Goal: Information Seeking & Learning: Check status

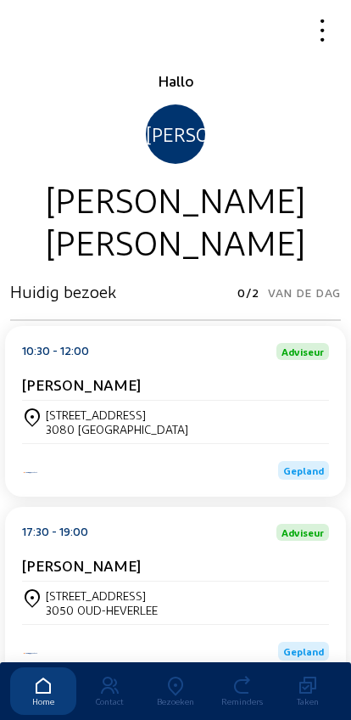
click at [177, 696] on div "Bezoeken" at bounding box center [176, 701] width 66 height 10
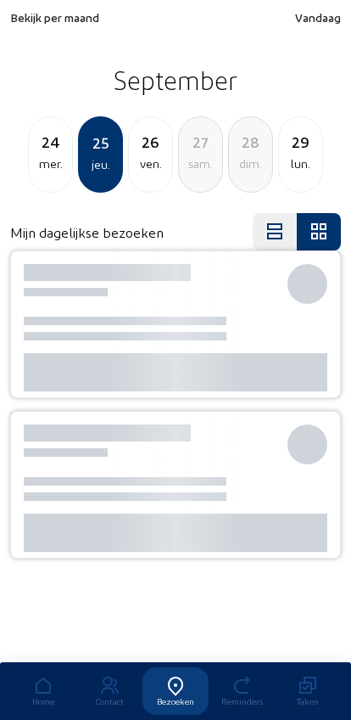
click at [169, 676] on icon at bounding box center [176, 686] width 66 height 20
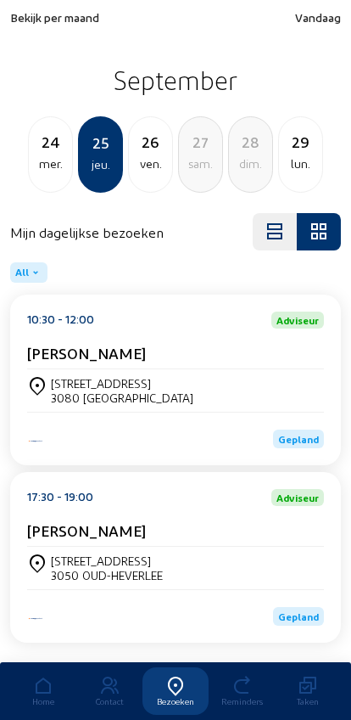
click at [43, 3] on div "Bekijk per maand Vandaag [DATE] mer. 25 jeu. 26 ven. 27 sam. 28 dim. 29 lun." at bounding box center [175, 101] width 351 height 203
click at [36, 20] on span "Bekijk per maand" at bounding box center [54, 17] width 89 height 14
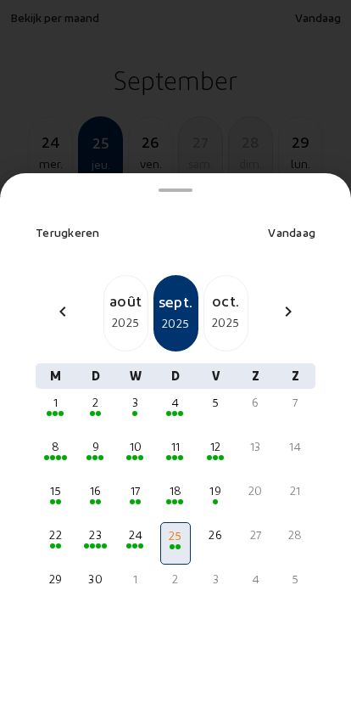
click at [126, 289] on div "août" at bounding box center [125, 301] width 43 height 24
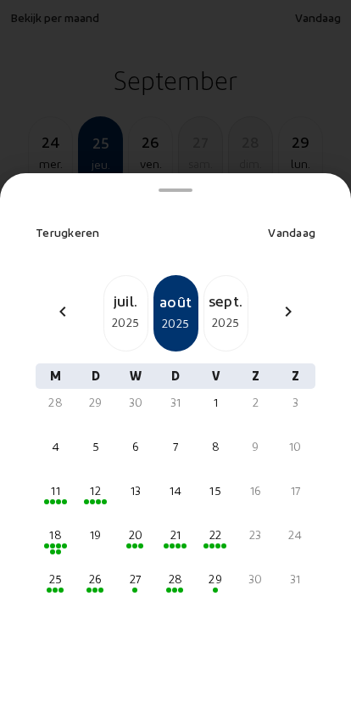
click at [182, 566] on div "28" at bounding box center [175, 587] width 30 height 42
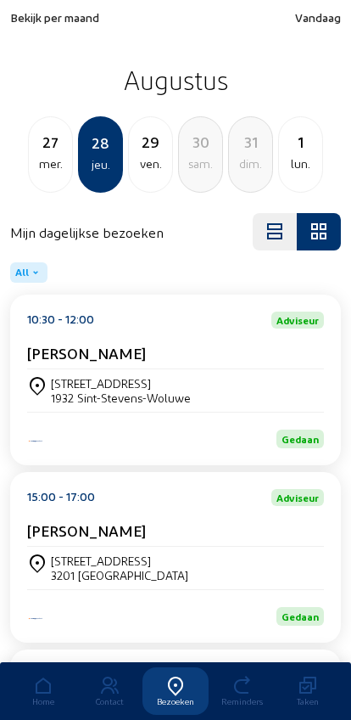
click at [143, 176] on div "29 ven." at bounding box center [150, 154] width 45 height 76
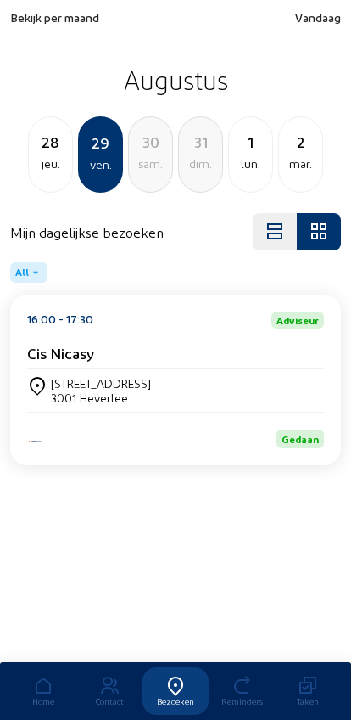
click at [59, 154] on div "28" at bounding box center [50, 142] width 43 height 24
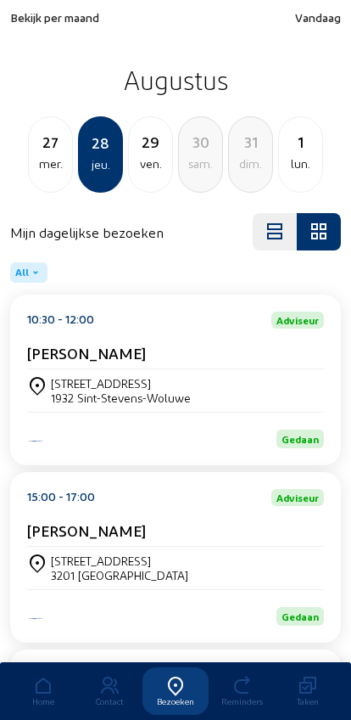
click at [71, 143] on div "27" at bounding box center [50, 142] width 43 height 24
